Goal: Information Seeking & Learning: Learn about a topic

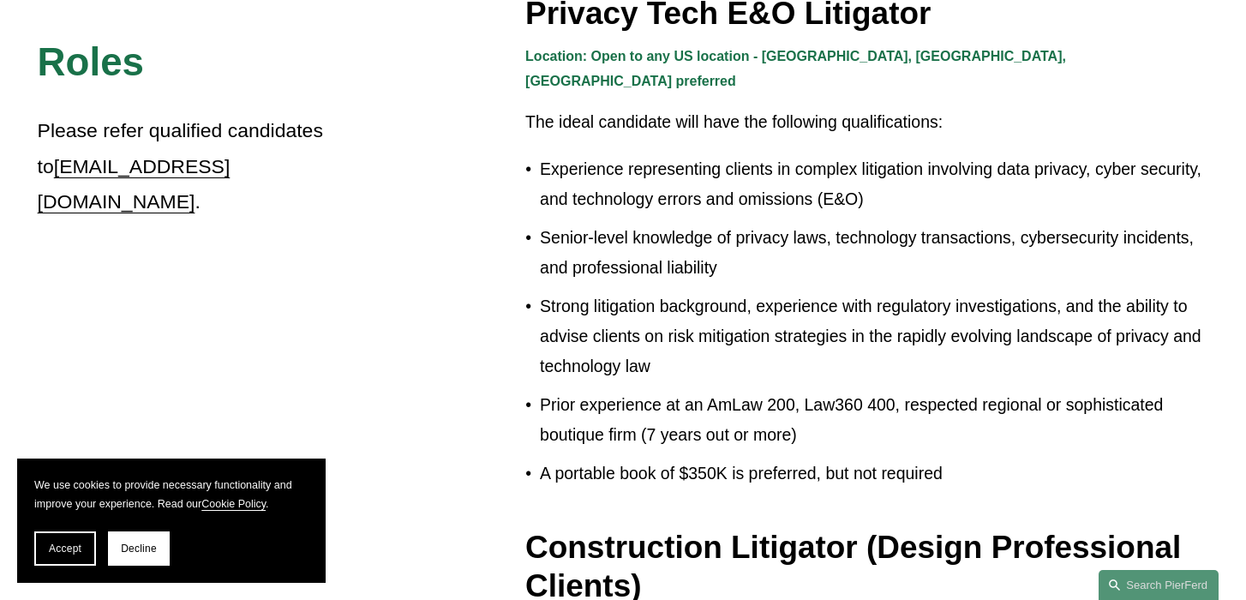
scroll to position [583, 0]
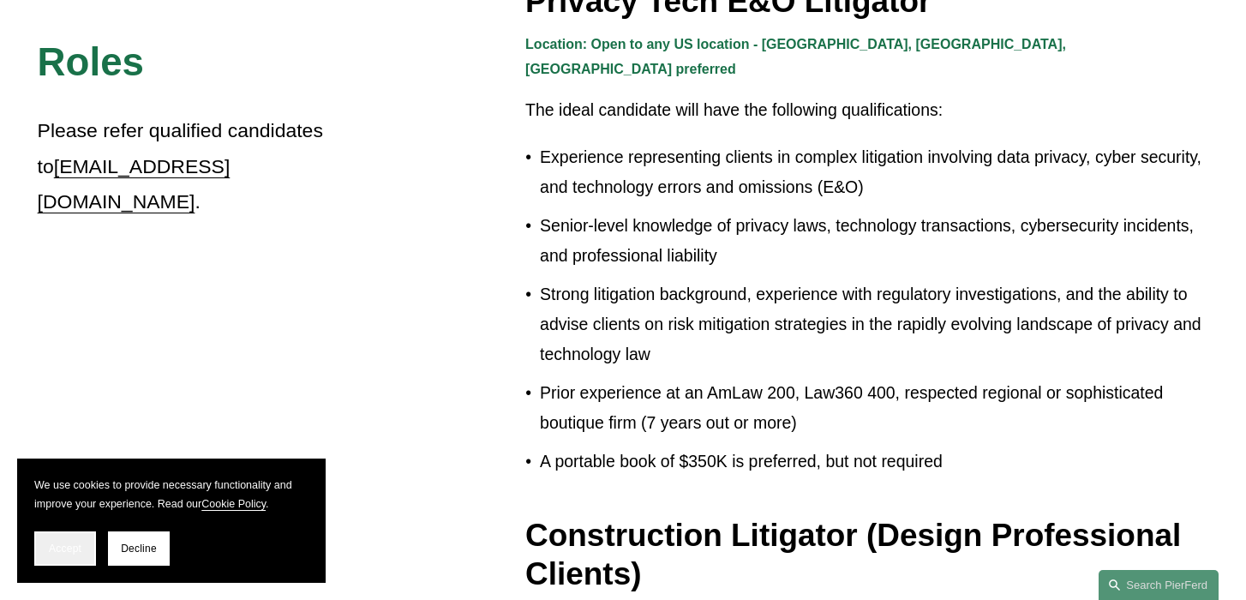
click at [78, 554] on button "Accept" at bounding box center [65, 548] width 62 height 34
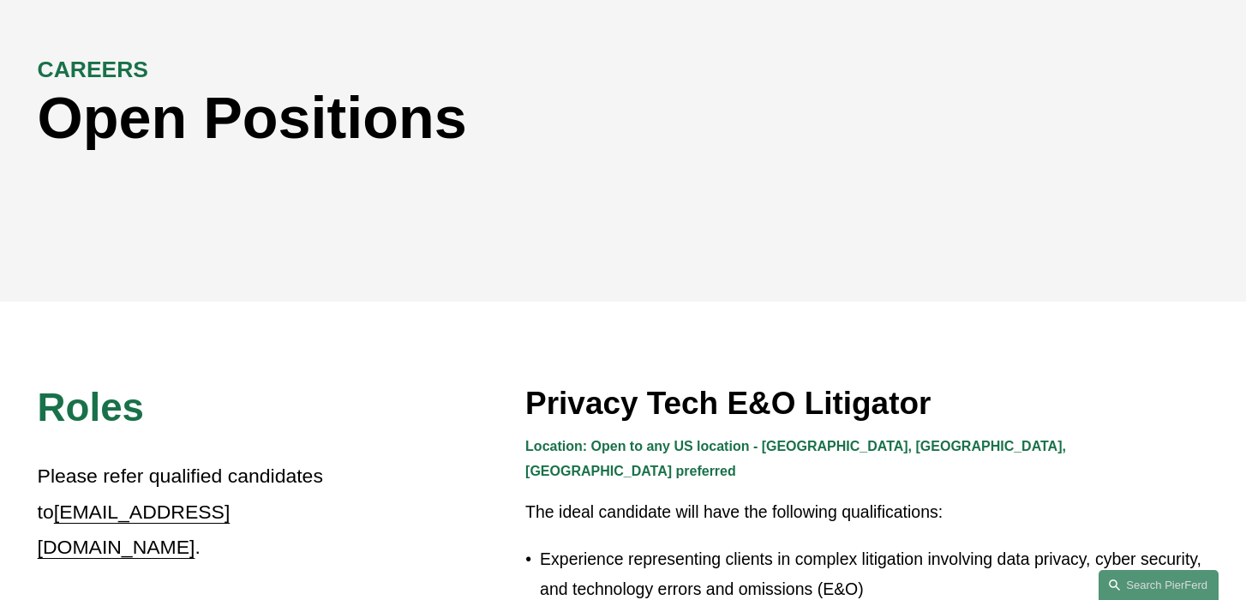
scroll to position [0, 0]
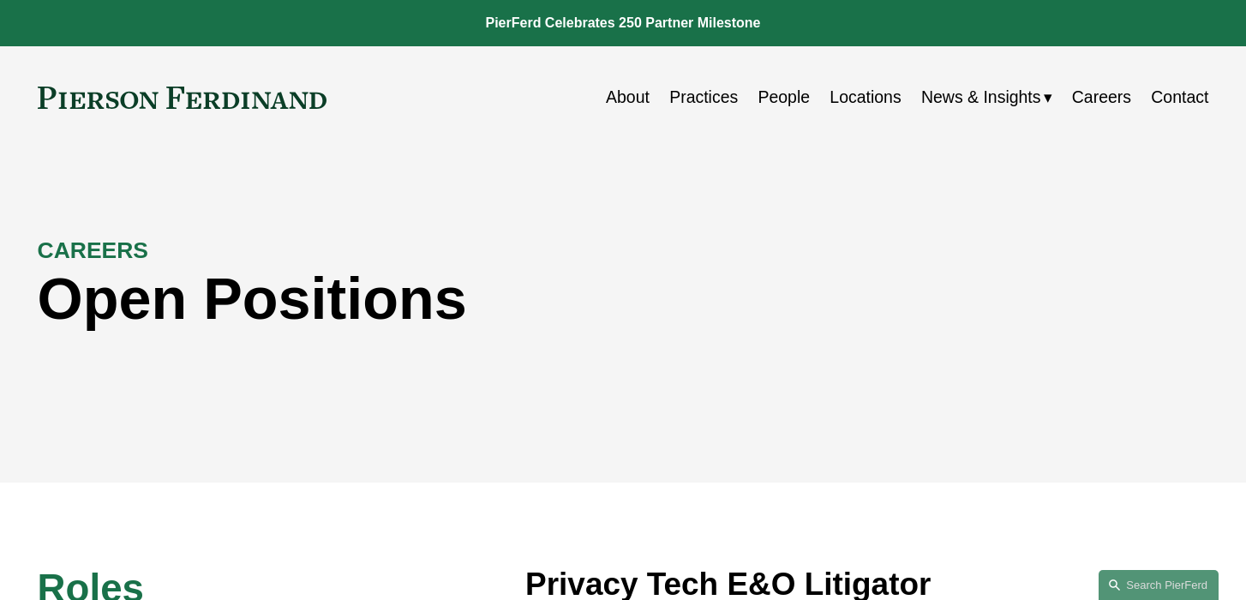
click at [948, 395] on div "CAREERS Open Positions" at bounding box center [623, 315] width 1246 height 252
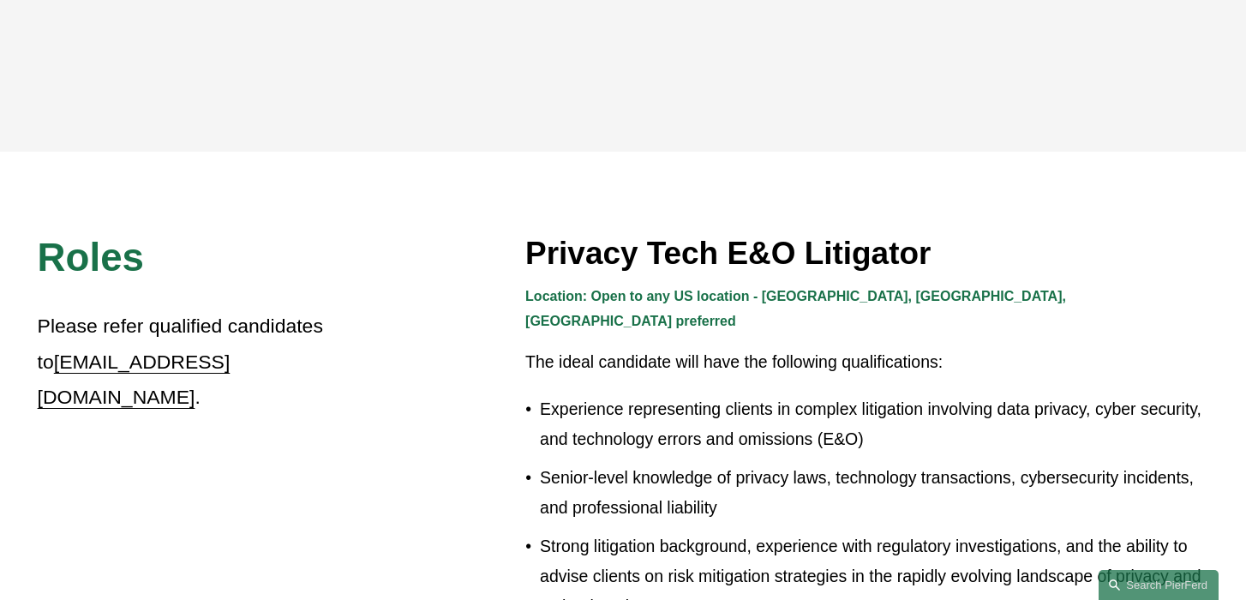
scroll to position [343, 0]
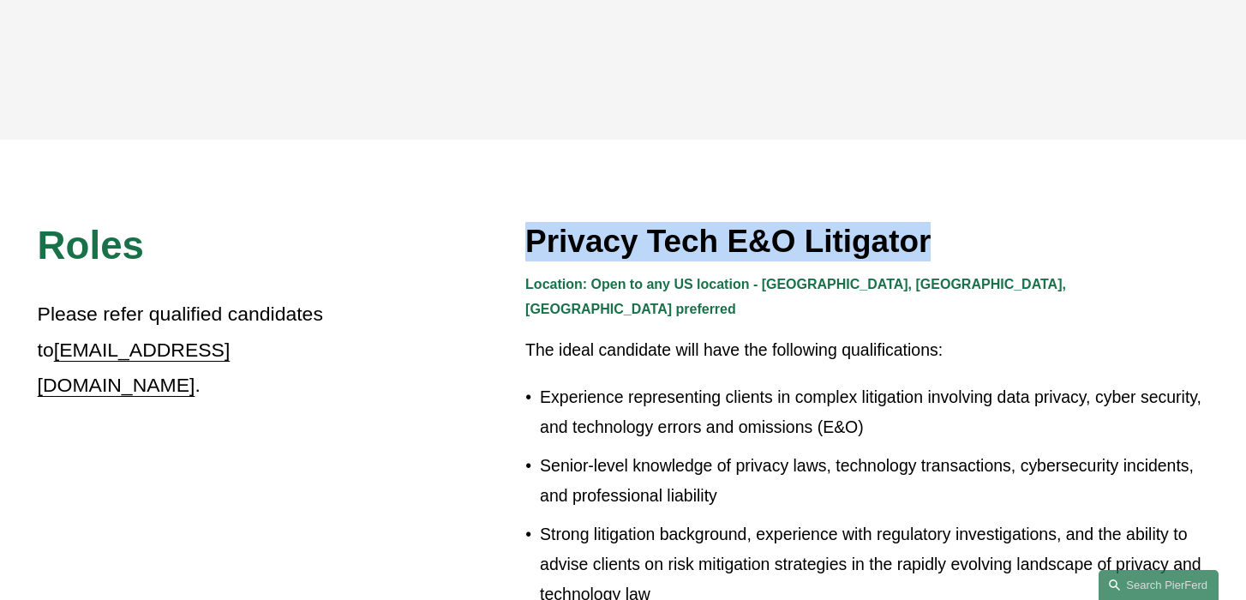
drag, startPoint x: 931, startPoint y: 238, endPoint x: 580, endPoint y: 222, distance: 350.9
click at [580, 222] on h3 "Privacy Tech E&O Litigator" at bounding box center [866, 241] width 683 height 39
copy h3 "acy Tech E&O Litigator"
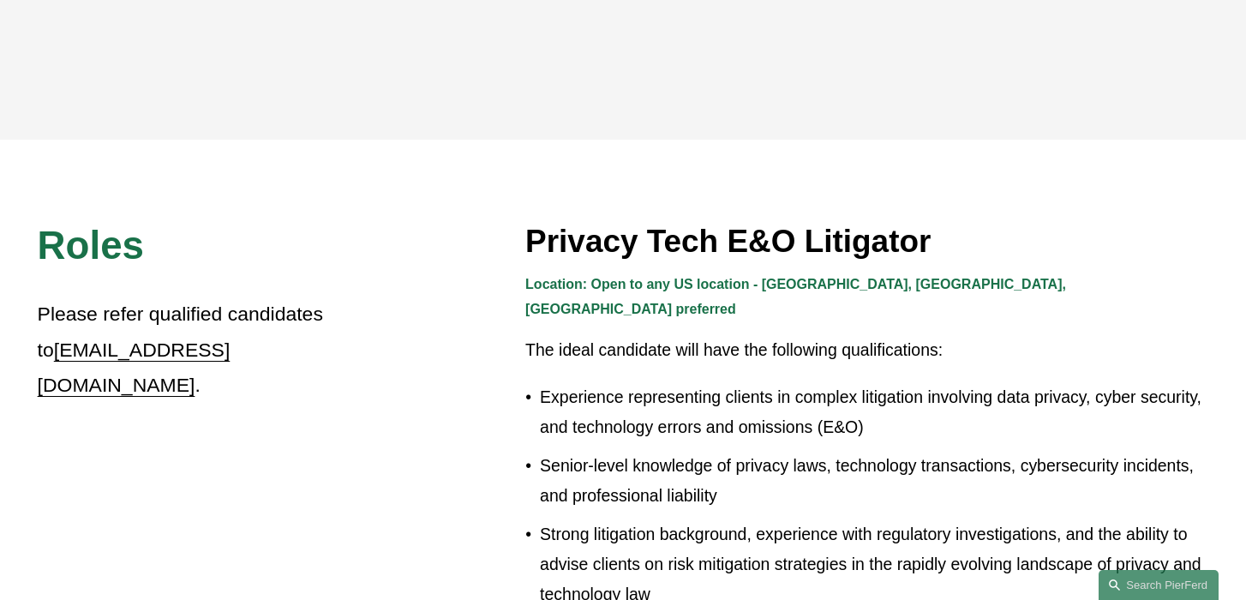
click at [977, 410] on p "Experience representing clients in complex litigation involving data privacy, c…" at bounding box center [874, 412] width 668 height 60
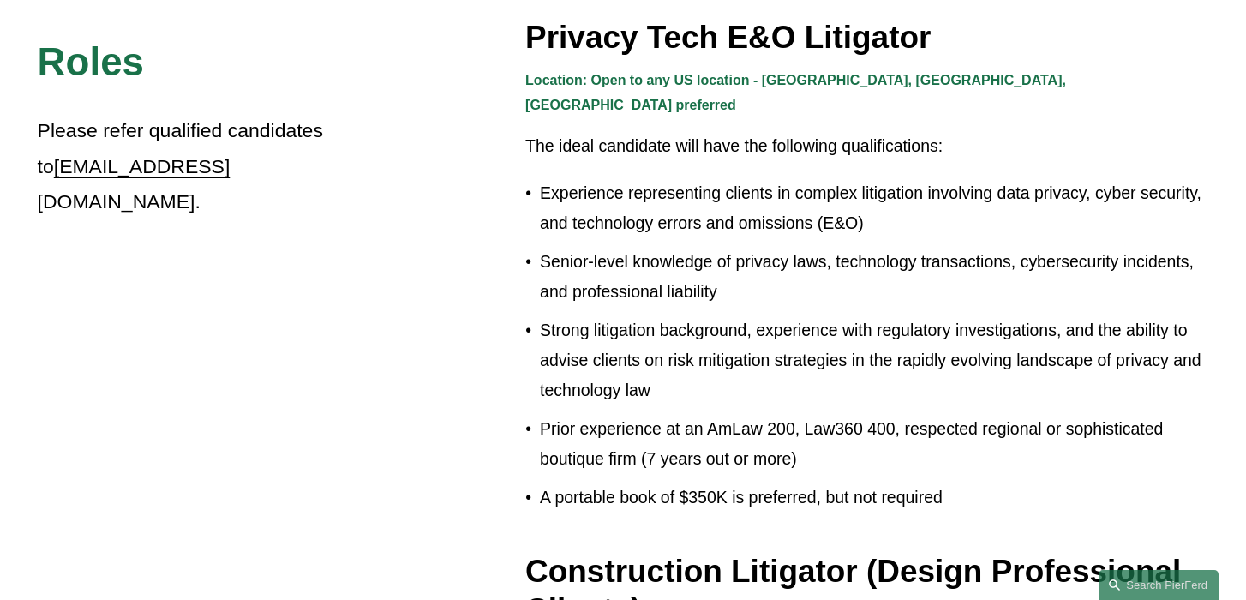
scroll to position [548, 0]
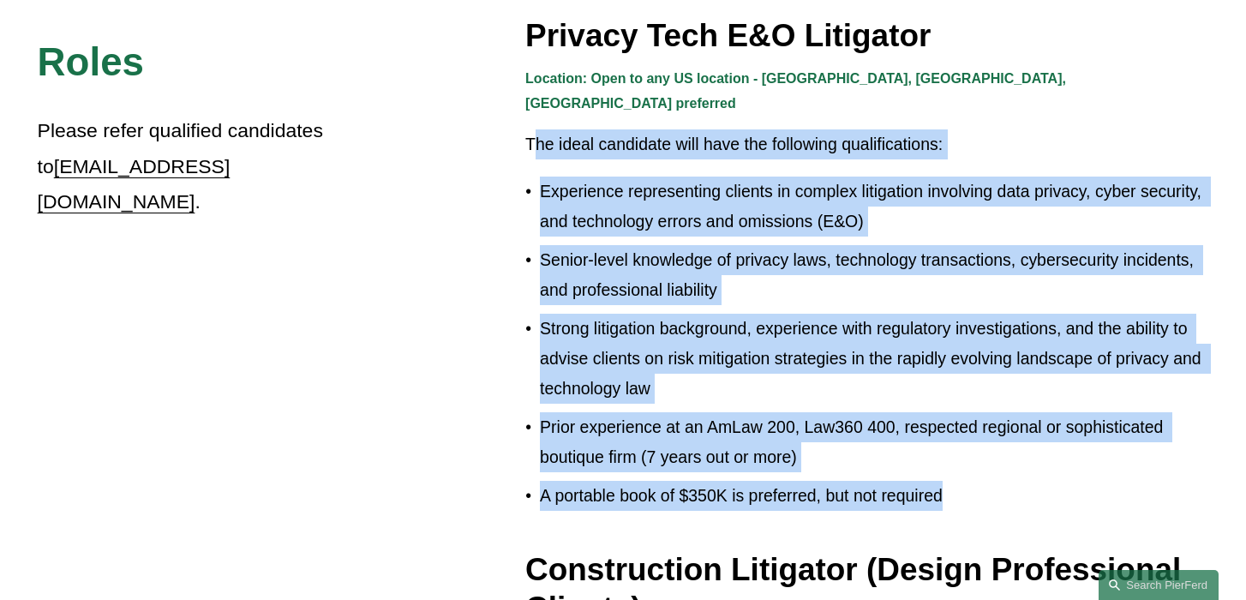
drag, startPoint x: 530, startPoint y: 118, endPoint x: 1129, endPoint y: 476, distance: 696.8
click at [1129, 476] on div "Location: Open to any US location - [GEOGRAPHIC_DATA], [GEOGRAPHIC_DATA], [GEOG…" at bounding box center [866, 289] width 683 height 444
copy div "he ideal candidate will have the following qualifications: Experience represent…"
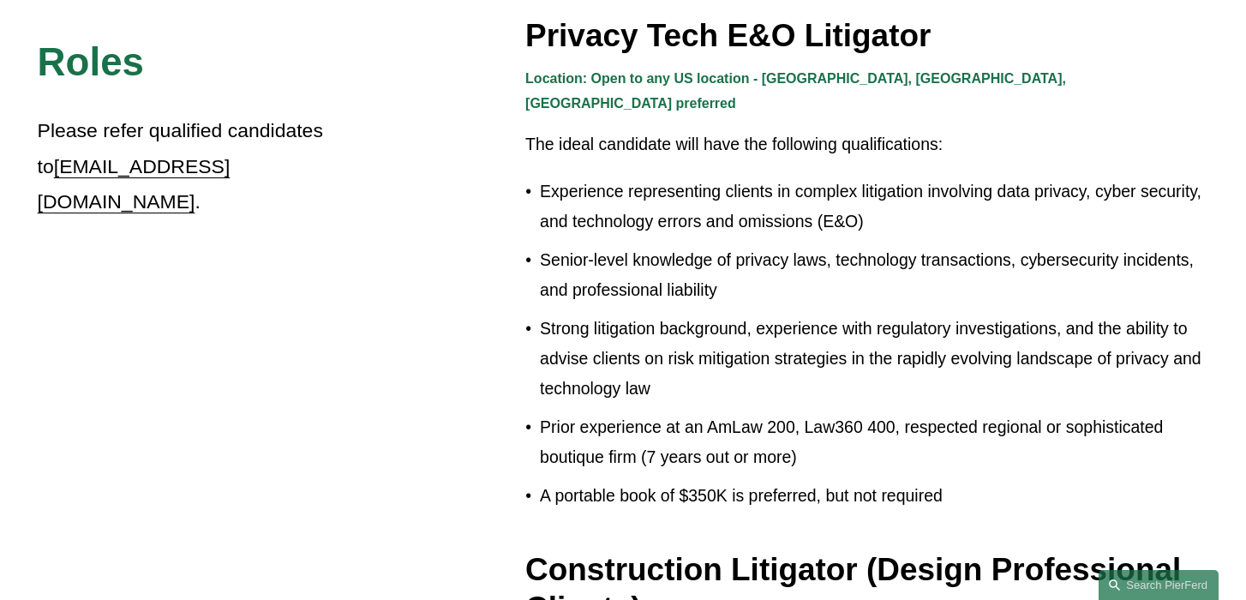
click at [1077, 481] on p "A portable book of $350K is preferred, but not required" at bounding box center [874, 496] width 668 height 30
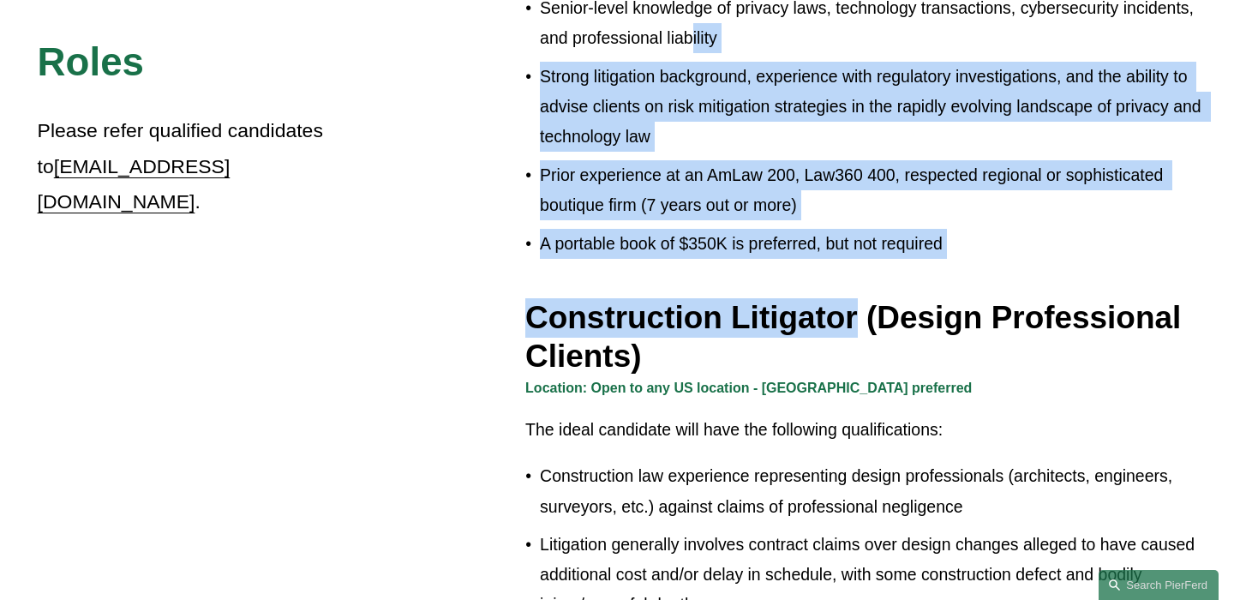
scroll to position [779, 0]
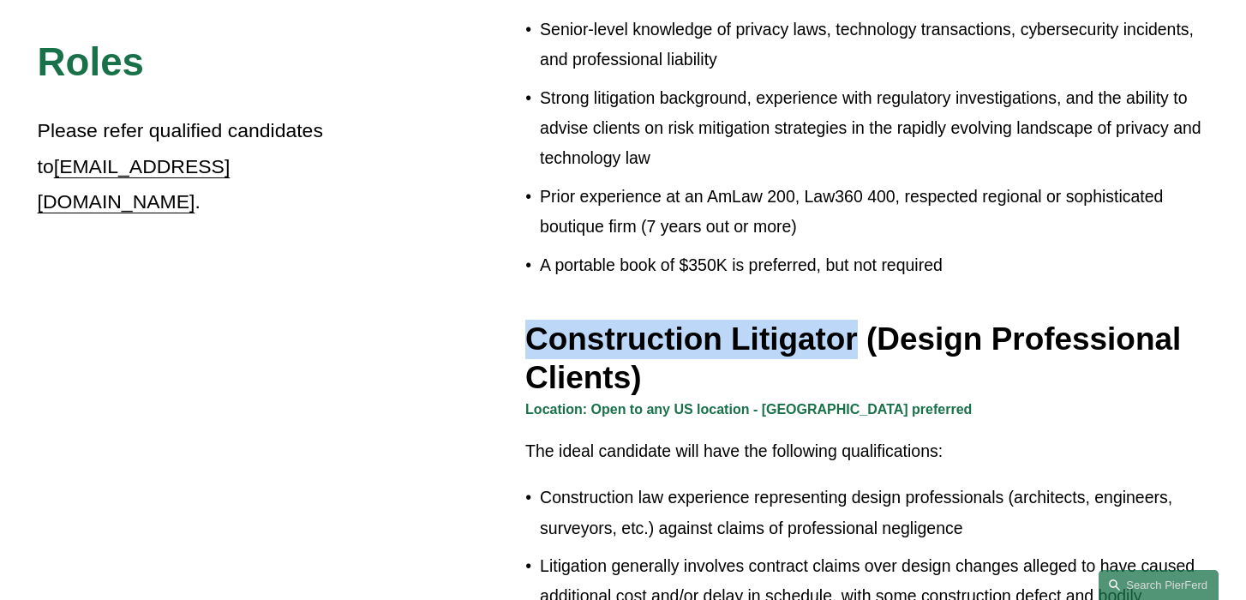
drag, startPoint x: 861, startPoint y: 27, endPoint x: 511, endPoint y: 303, distance: 445.6
copy h3 "Construction Litigator"
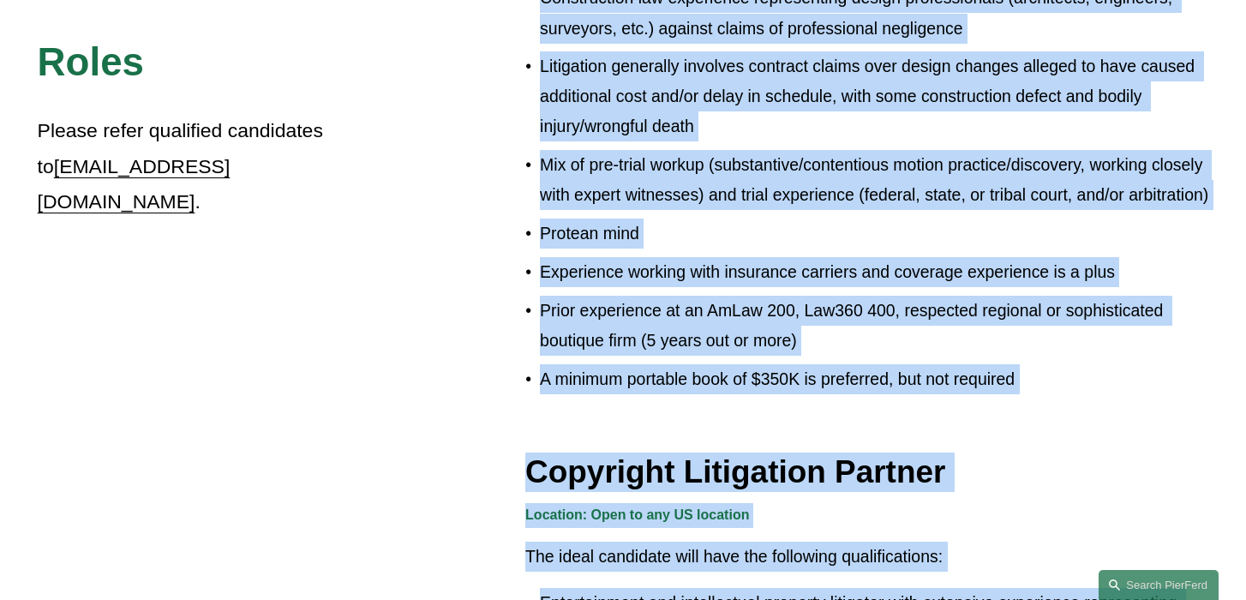
scroll to position [1355, 0]
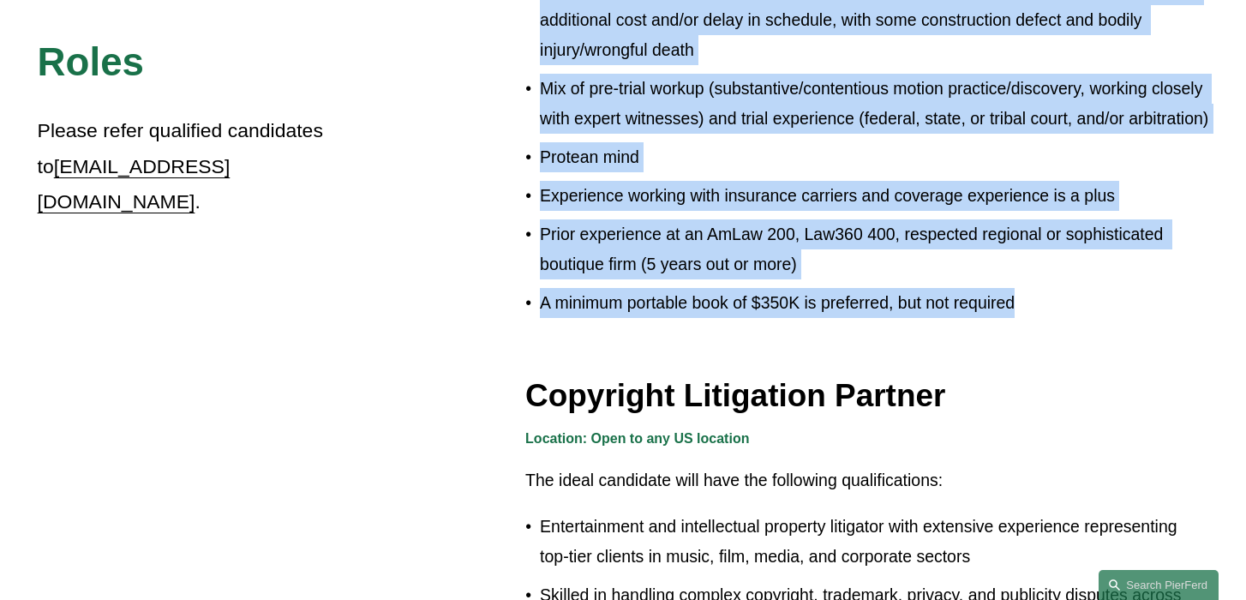
drag, startPoint x: 862, startPoint y: 63, endPoint x: 985, endPoint y: 327, distance: 291.8
copy div "(Design Professional Clients) Location: Open to any US location - [GEOGRAPHIC_D…"
click at [1118, 283] on ul "Construction law experience representing design professionals (architects, engi…" at bounding box center [866, 112] width 683 height 410
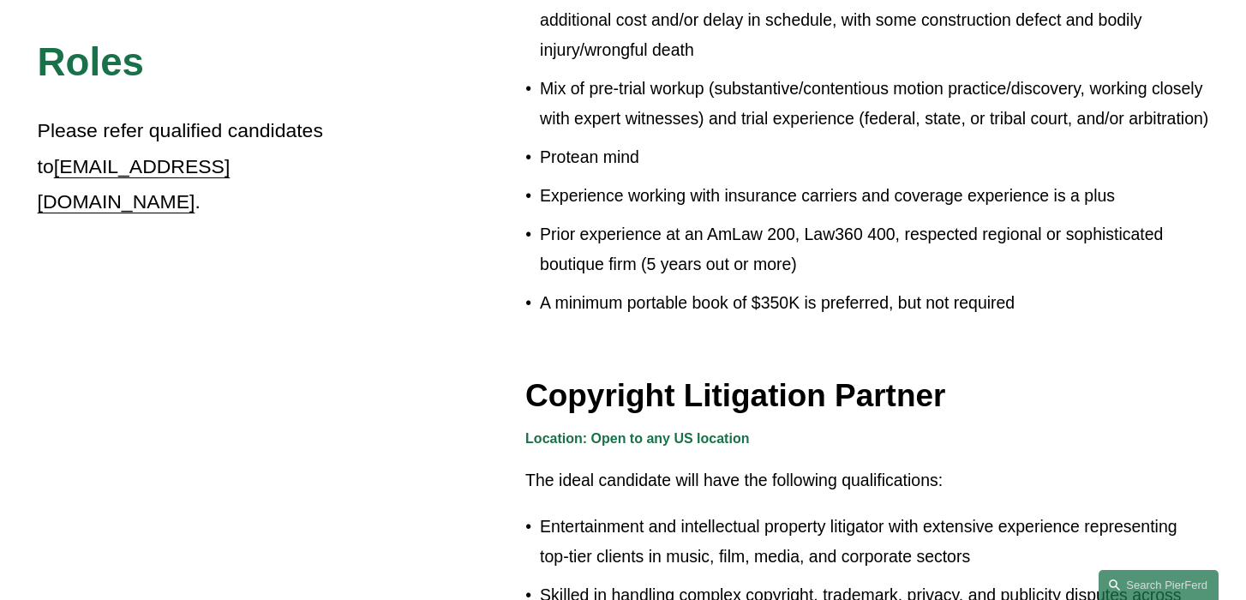
drag, startPoint x: 1057, startPoint y: 303, endPoint x: 1034, endPoint y: 296, distance: 24.1
click at [1034, 296] on p "A minimum portable book of $350K is preferred, but not required" at bounding box center [874, 303] width 668 height 30
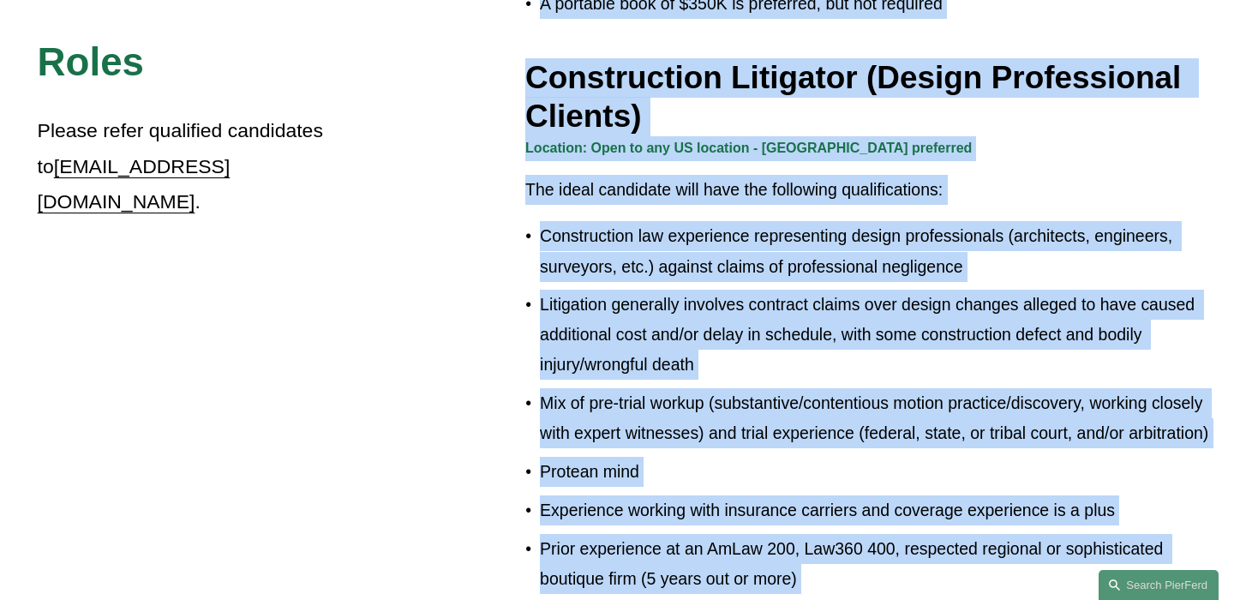
scroll to position [944, 0]
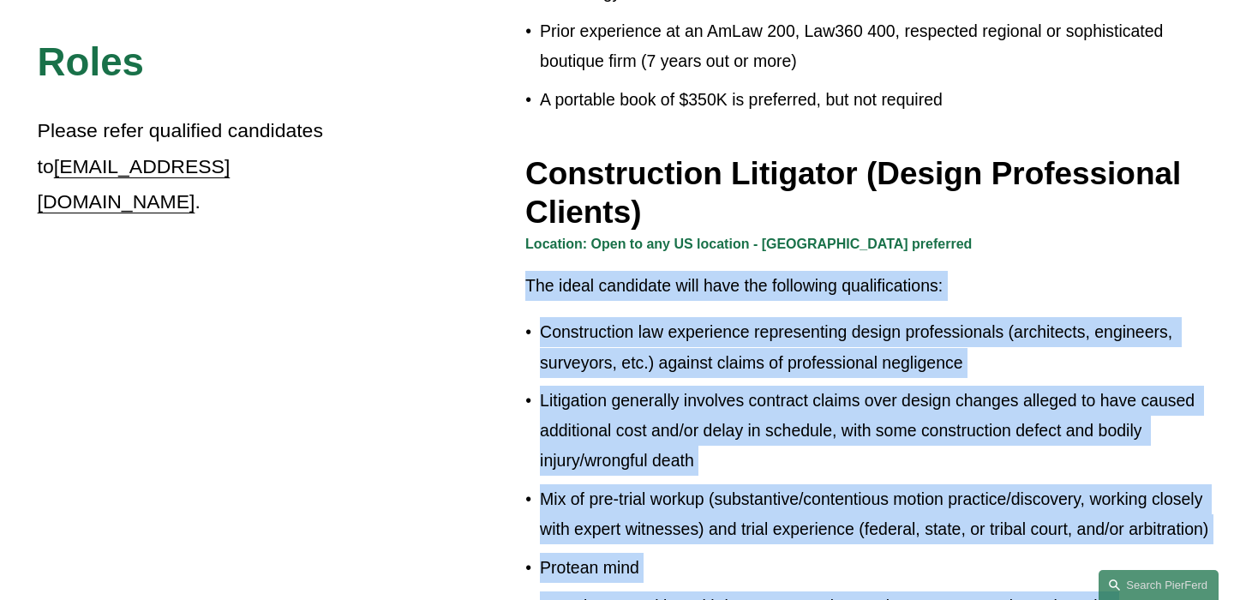
drag, startPoint x: 1024, startPoint y: 303, endPoint x: 524, endPoint y: 239, distance: 504.5
copy div "The ideal candidate will have the following qualifications: Construction law ex…"
click at [888, 544] on ul "Construction law experience representing design professionals (architects, engi…" at bounding box center [866, 522] width 683 height 410
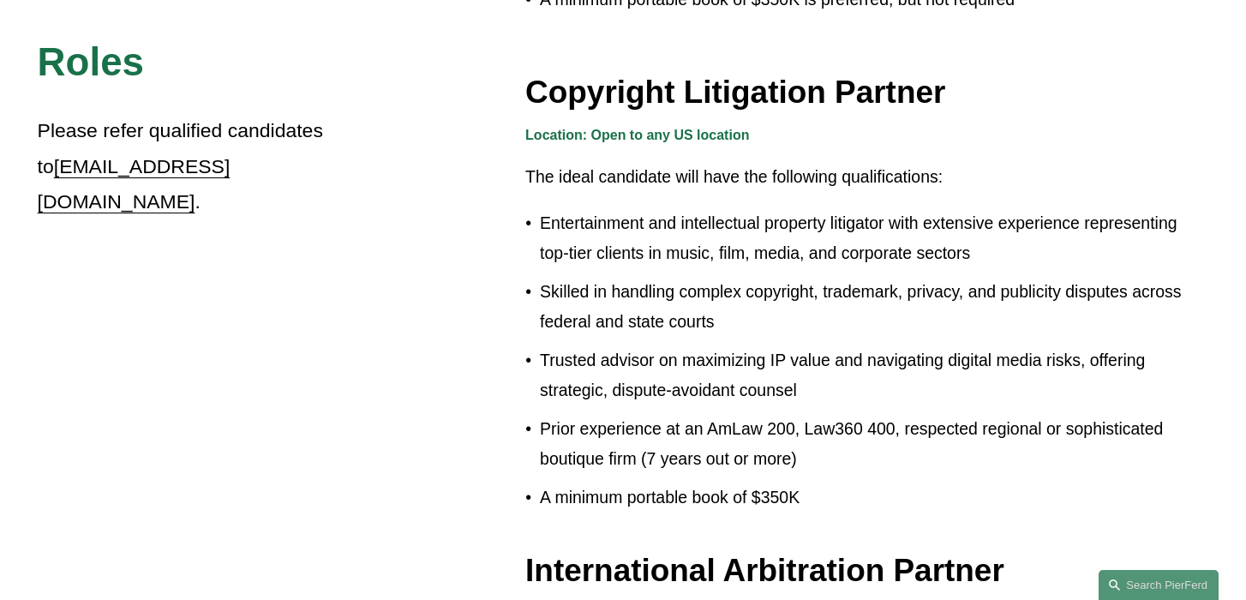
scroll to position [1664, 0]
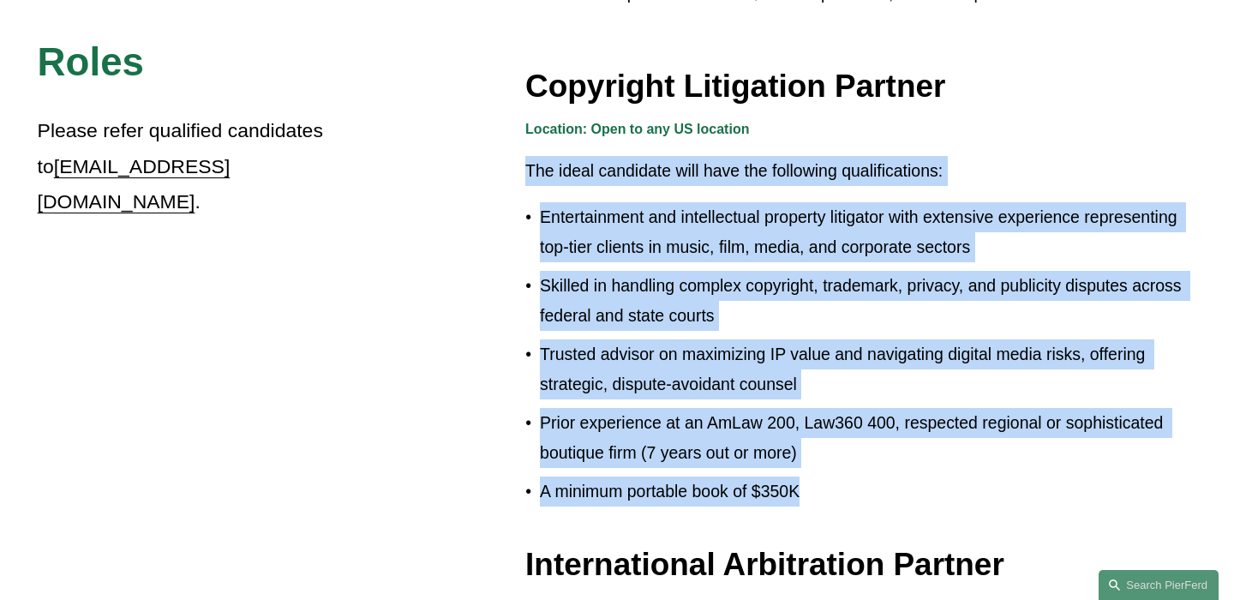
drag, startPoint x: 524, startPoint y: 164, endPoint x: 837, endPoint y: 488, distance: 450.9
click at [837, 488] on div "Location: Open to any US location The ideal candidate will have the following q…" at bounding box center [866, 311] width 683 height 389
copy div "The ideal candidate will have the following qualifications: Entertainment and i…"
click at [531, 144] on div "Location: Open to any US location The ideal candidate will have the following q…" at bounding box center [866, 311] width 683 height 389
drag, startPoint x: 524, startPoint y: 159, endPoint x: 896, endPoint y: 494, distance: 500.7
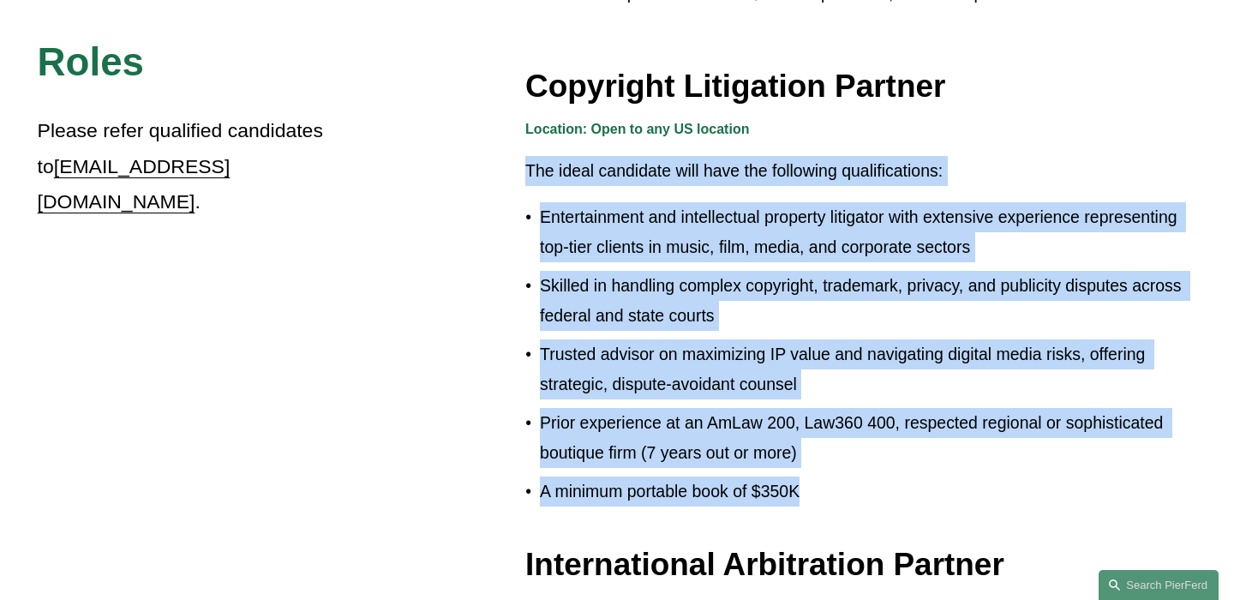
click at [896, 494] on div "Roles Please refer qualified candidates to [EMAIL_ADDRESS][DOMAIN_NAME] . Priva…" at bounding box center [623, 305] width 1246 height 2809
copy div "The ideal candidate will have the following qualifications: Entertainment and i…"
click at [972, 514] on div "Location: Open to any US location The ideal candidate will have the following q…" at bounding box center [866, 316] width 683 height 398
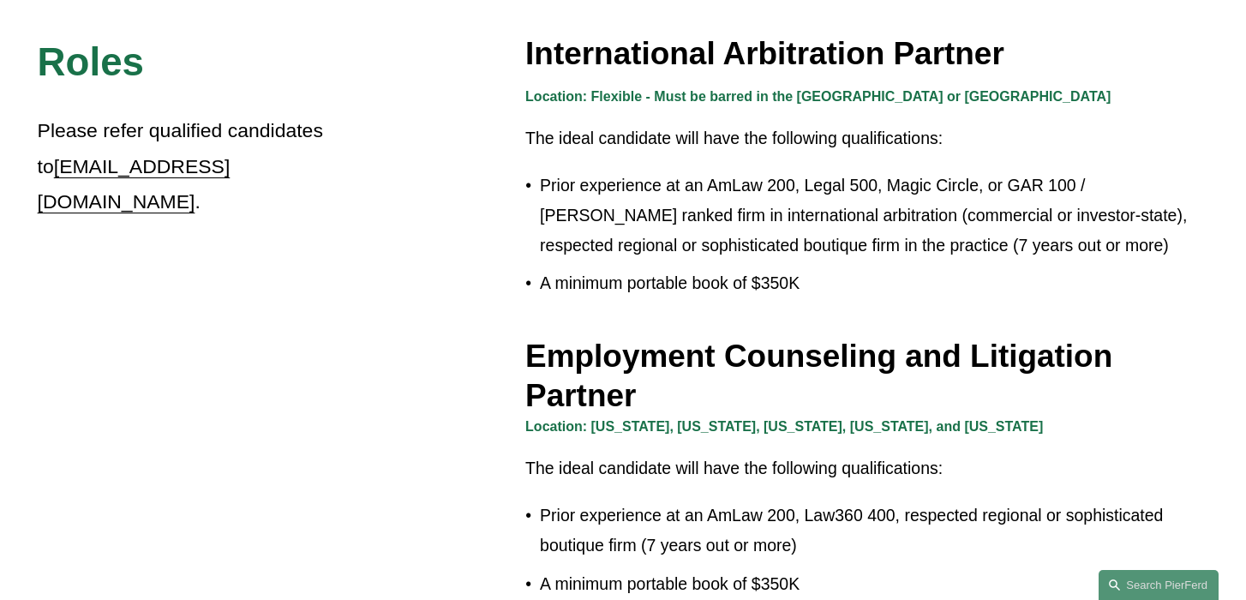
scroll to position [2178, 0]
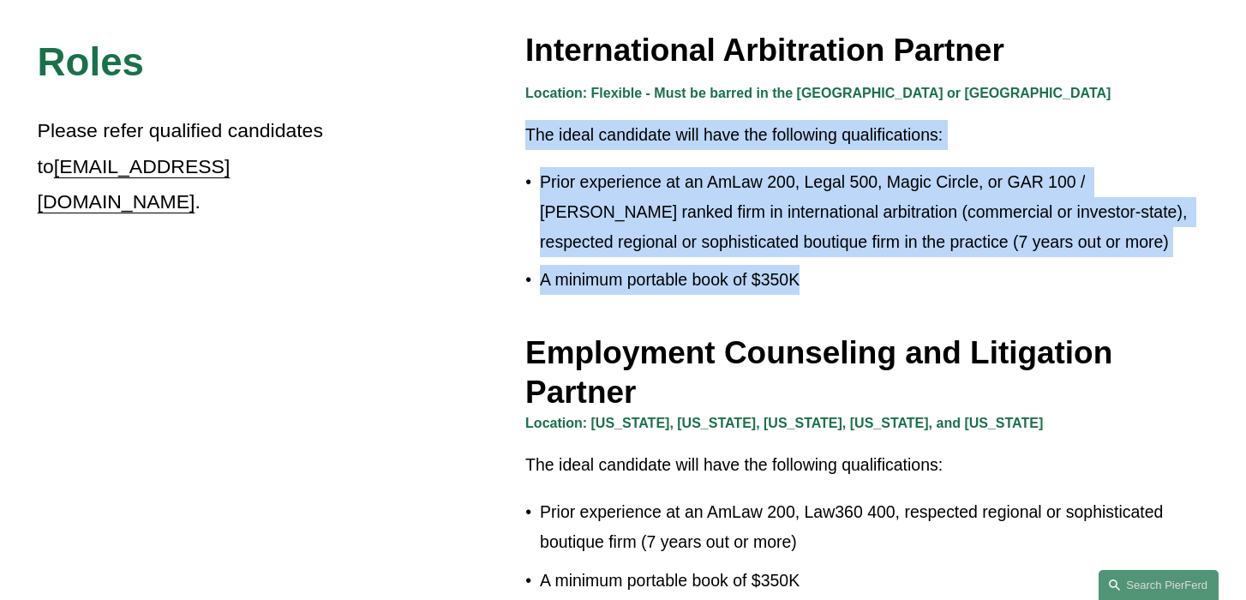
drag, startPoint x: 524, startPoint y: 134, endPoint x: 810, endPoint y: 284, distance: 322.4
click at [810, 284] on div "Location: Flexible - Must be barred in the [GEOGRAPHIC_DATA] or UK The ideal ca…" at bounding box center [866, 187] width 683 height 213
copy div "The ideal candidate will have the following qualifications: Prior experience at…"
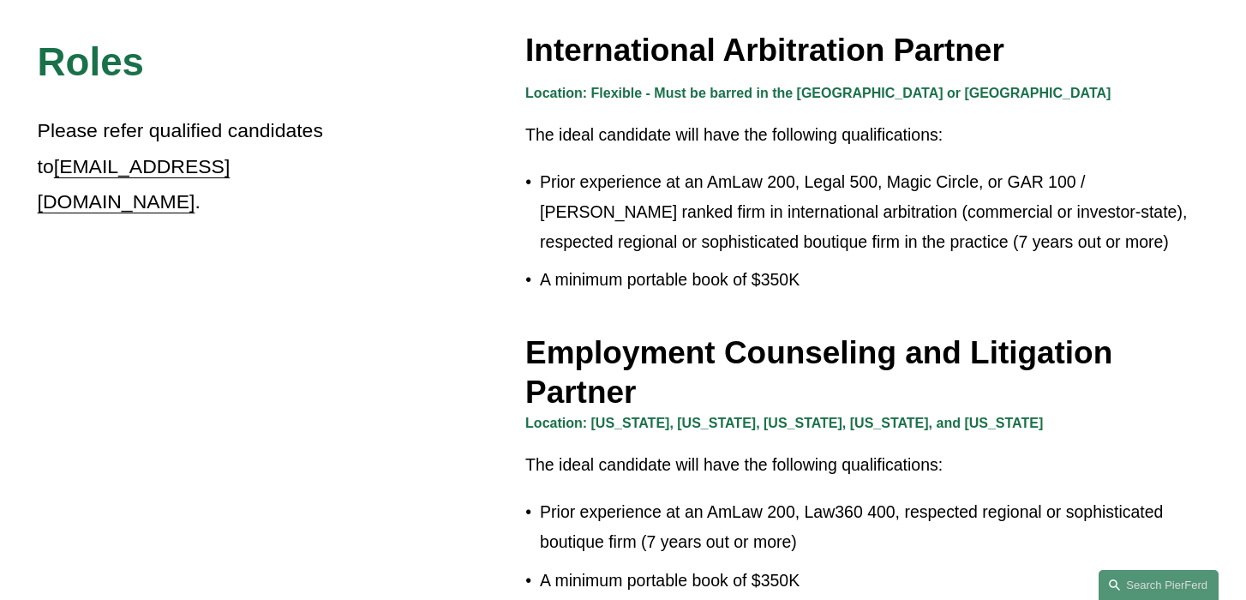
click at [1086, 463] on p "The ideal candidate will have the following qualifications:" at bounding box center [866, 465] width 683 height 30
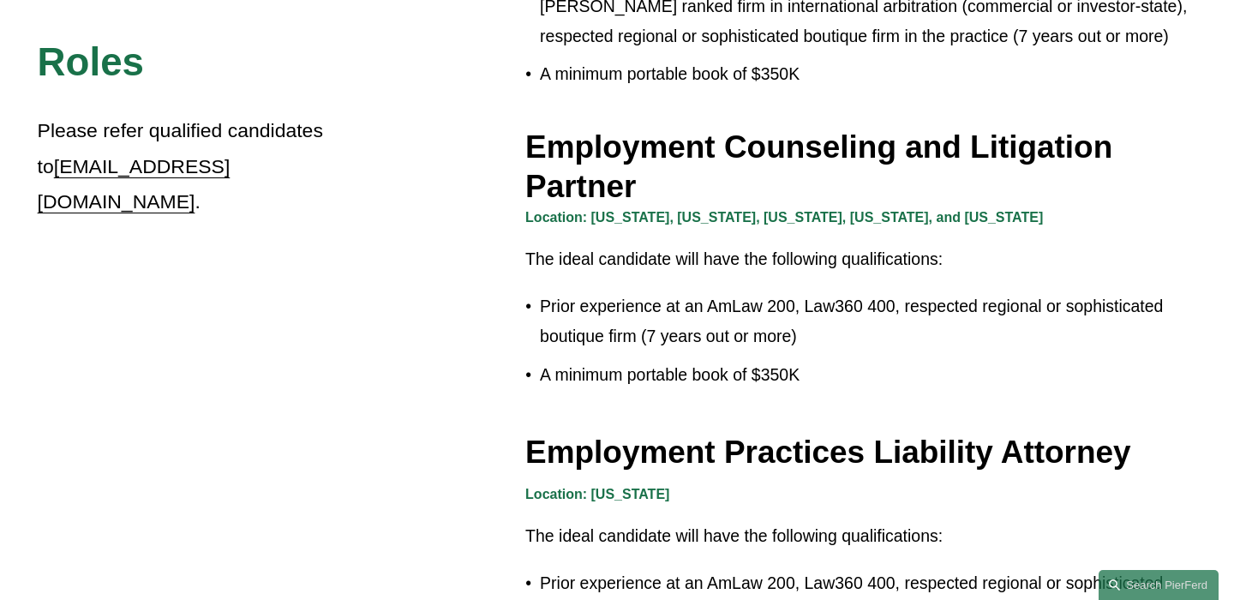
scroll to position [2381, 0]
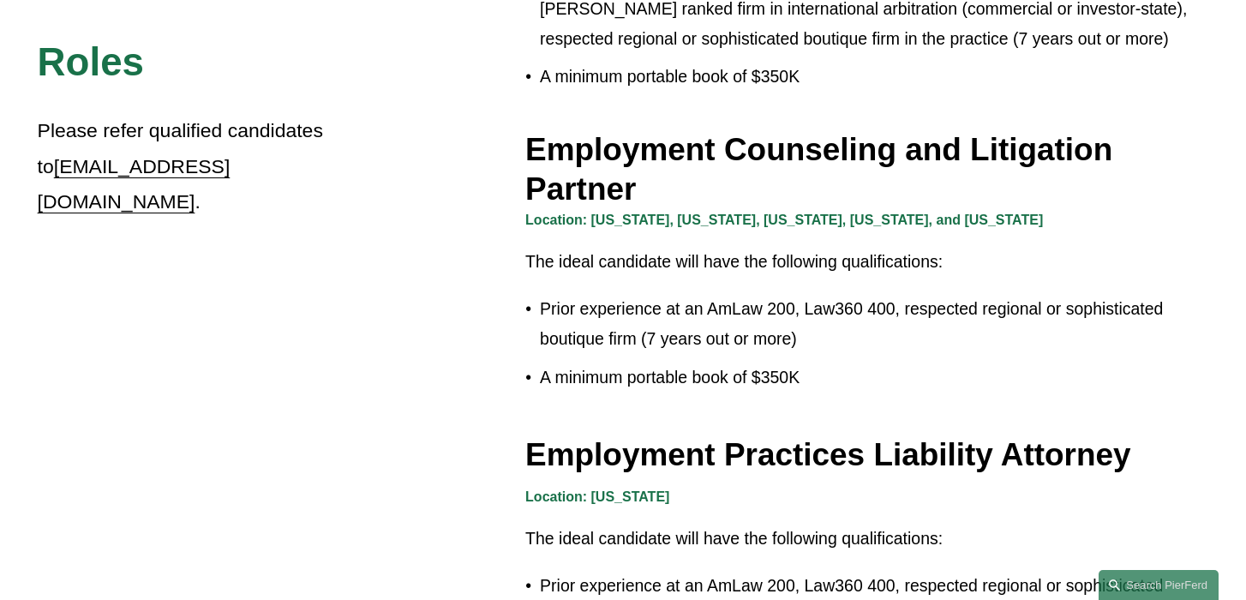
drag, startPoint x: 1038, startPoint y: 220, endPoint x: 594, endPoint y: 221, distance: 443.9
click at [594, 221] on p "Location: [US_STATE], [US_STATE], [US_STATE], [US_STATE], and [US_STATE]" at bounding box center [866, 220] width 683 height 25
copy strong "[US_STATE], [US_STATE], [US_STATE], [US_STATE], and [US_STATE]"
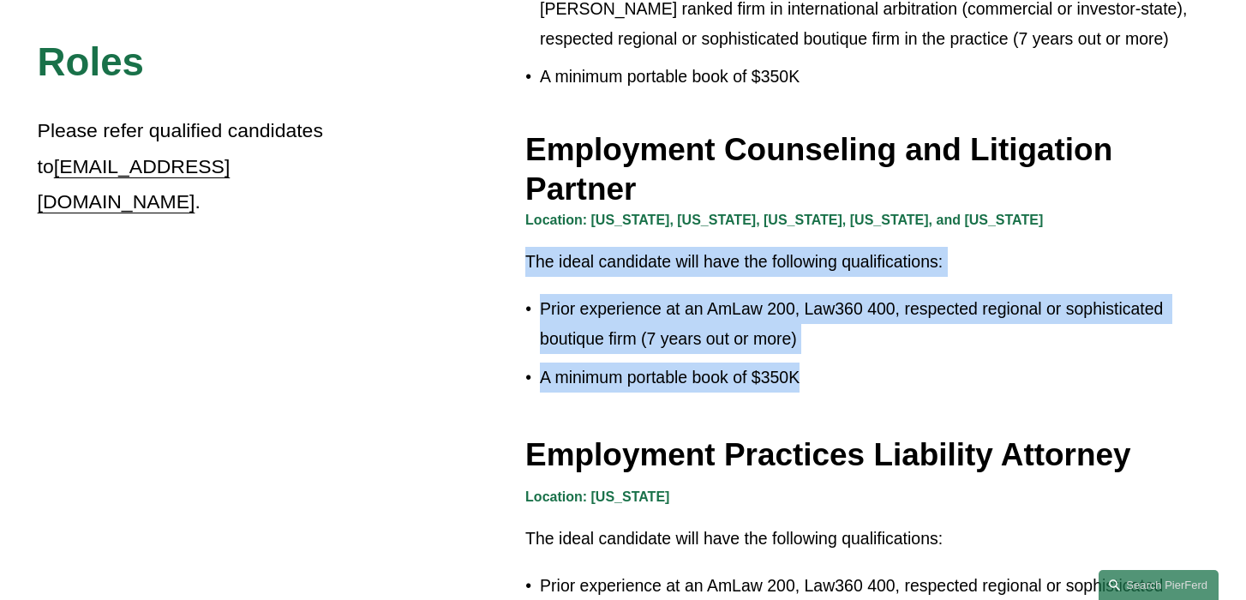
drag, startPoint x: 523, startPoint y: 262, endPoint x: 894, endPoint y: 380, distance: 389.4
copy div "The ideal candidate will have the following qualifications: Prior experience at…"
click at [1074, 401] on div "Location: [US_STATE], [US_STATE], [US_STATE], [US_STATE], and [US_STATE] The id…" at bounding box center [866, 308] width 683 height 201
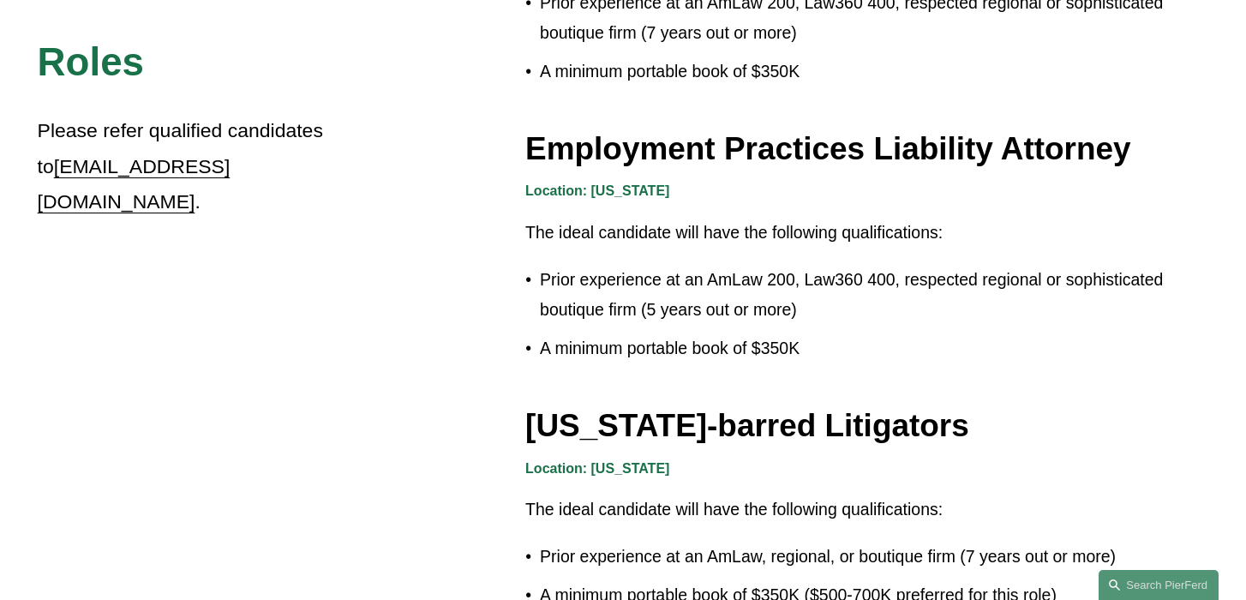
scroll to position [2690, 0]
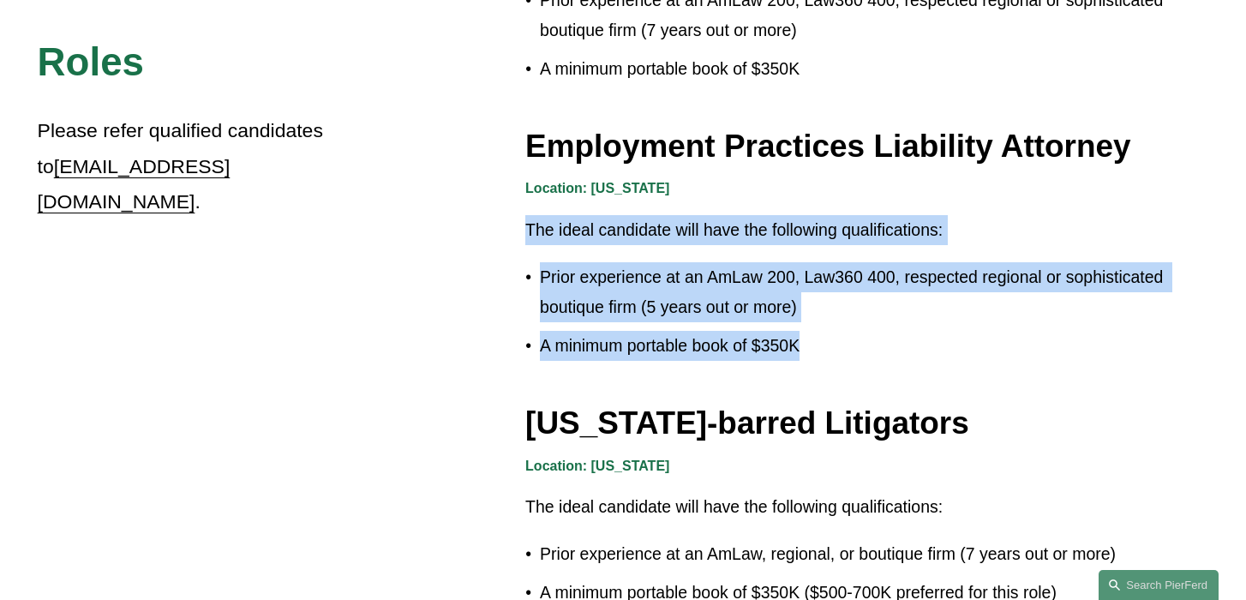
drag, startPoint x: 520, startPoint y: 227, endPoint x: 839, endPoint y: 352, distance: 342.5
click at [1059, 375] on div "Location: [US_STATE] The ideal candidate will have the following qualifications…" at bounding box center [866, 277] width 683 height 201
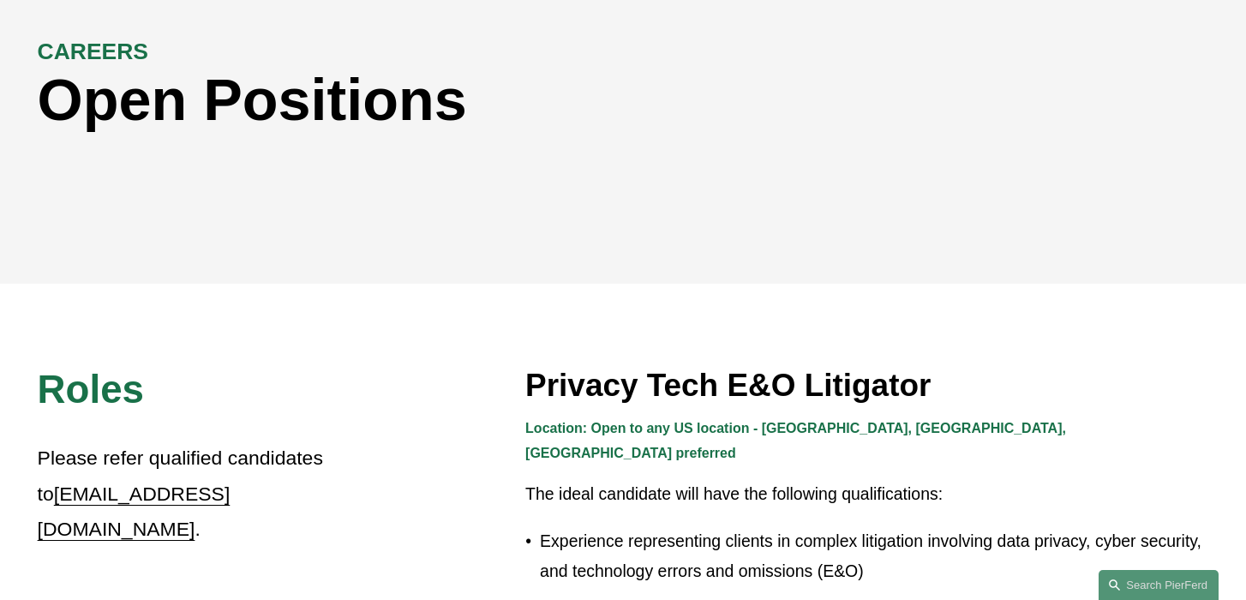
scroll to position [188, 0]
